Goal: Task Accomplishment & Management: Use online tool/utility

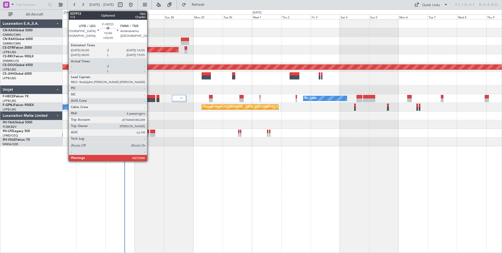
click at [150, 97] on div at bounding box center [148, 97] width 13 height 4
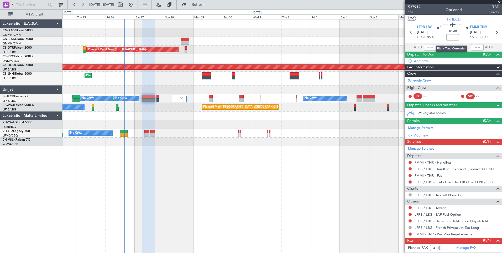
click at [454, 37] on input at bounding box center [453, 37] width 13 height 6
click at [278, 34] on div at bounding box center [283, 32] width 440 height 9
type input "+00:40"
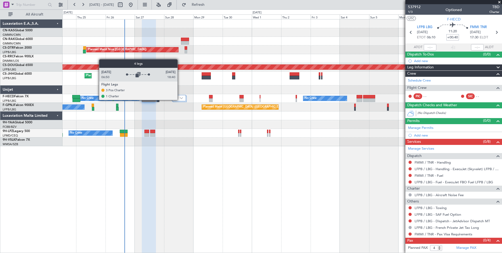
click at [181, 100] on div at bounding box center [179, 98] width 14 height 6
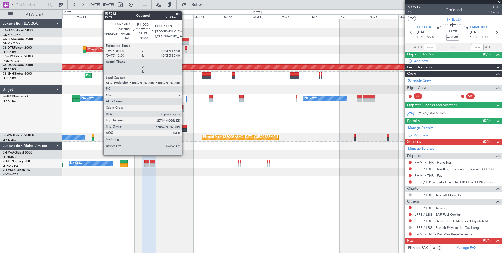
click at [184, 128] on div at bounding box center [181, 127] width 12 height 4
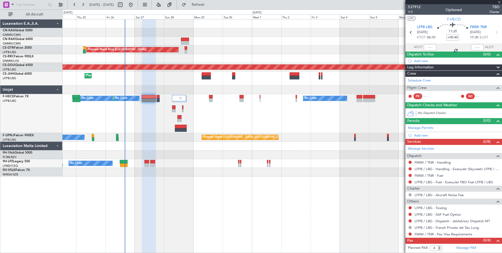
type input "0"
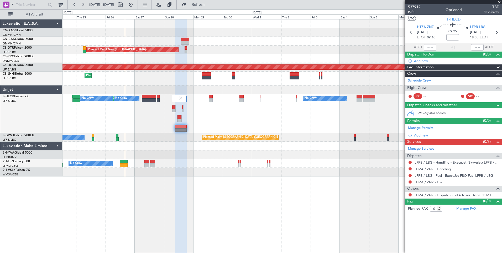
click at [499, 3] on span at bounding box center [499, 2] width 5 height 5
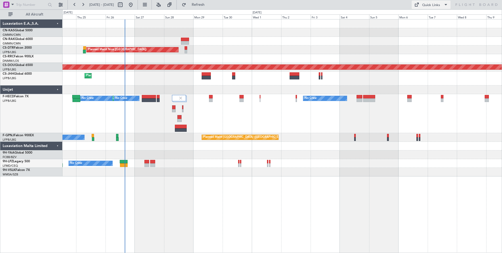
click at [433, 1] on button "Quick Links" at bounding box center [431, 5] width 39 height 8
click at [428, 30] on button "Crew Board" at bounding box center [431, 30] width 39 height 13
click at [209, 5] on span "Refresh" at bounding box center [198, 5] width 22 height 4
click at [209, 4] on span "Refresh" at bounding box center [198, 5] width 22 height 4
